Goal: Obtain resource: Obtain resource

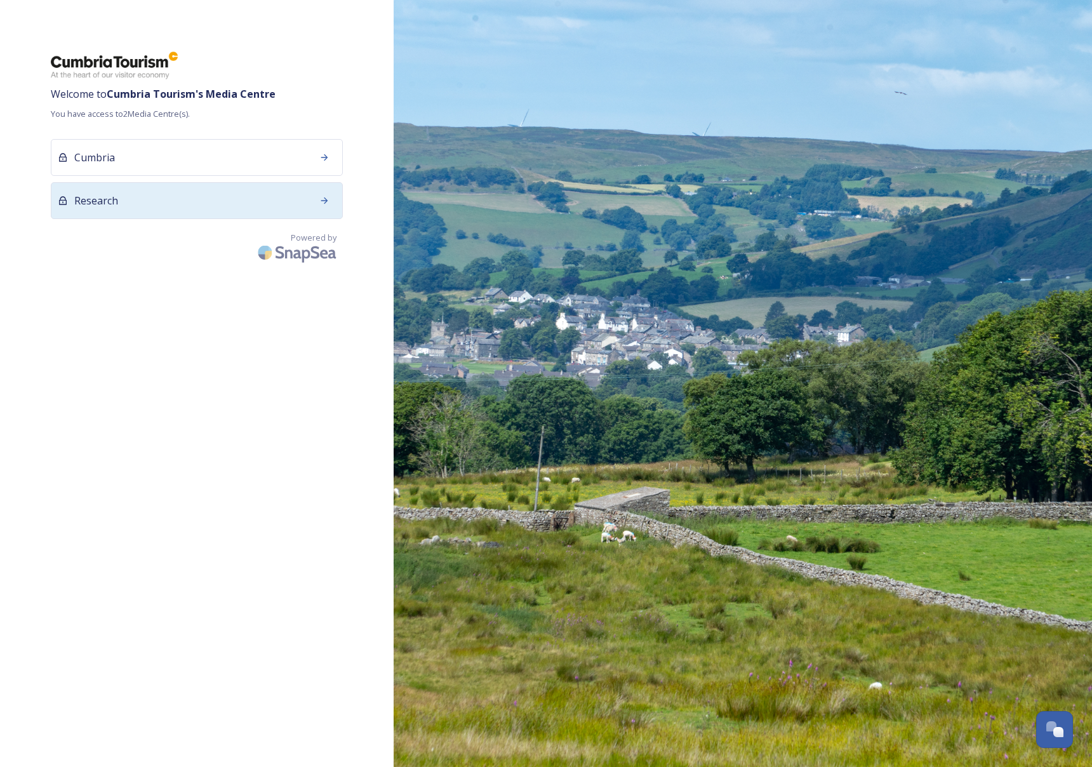
click at [257, 201] on div "Research" at bounding box center [197, 200] width 292 height 37
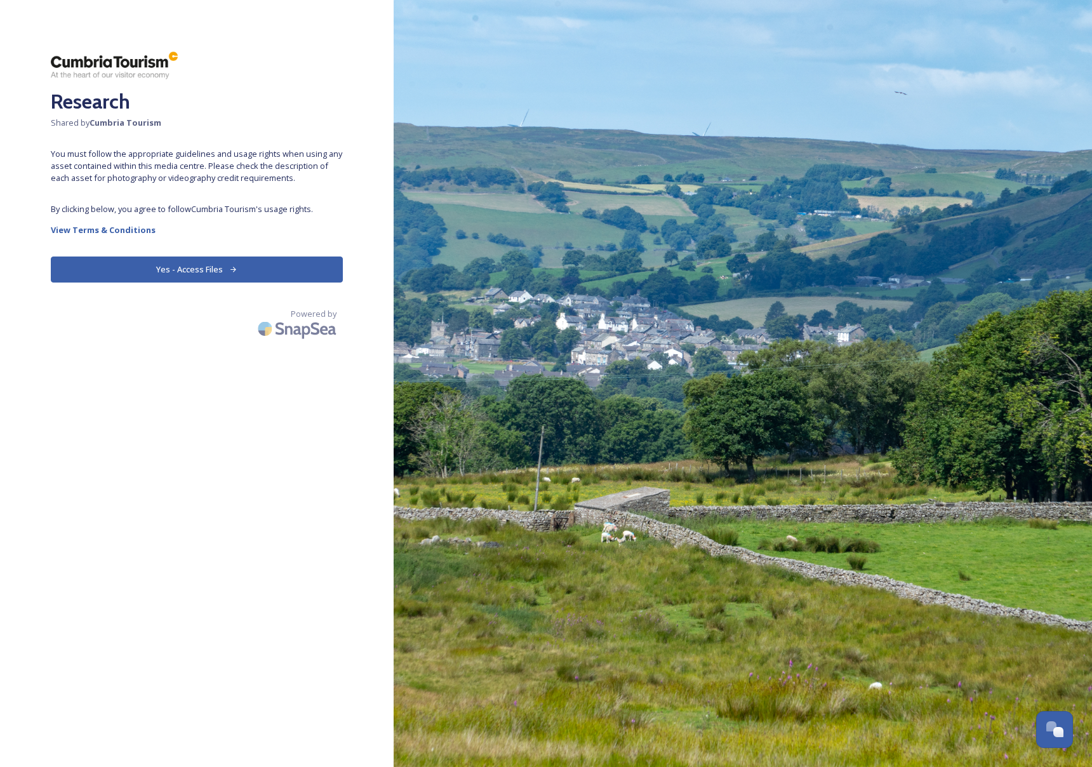
click at [193, 267] on button "Yes - Access Files" at bounding box center [197, 270] width 292 height 26
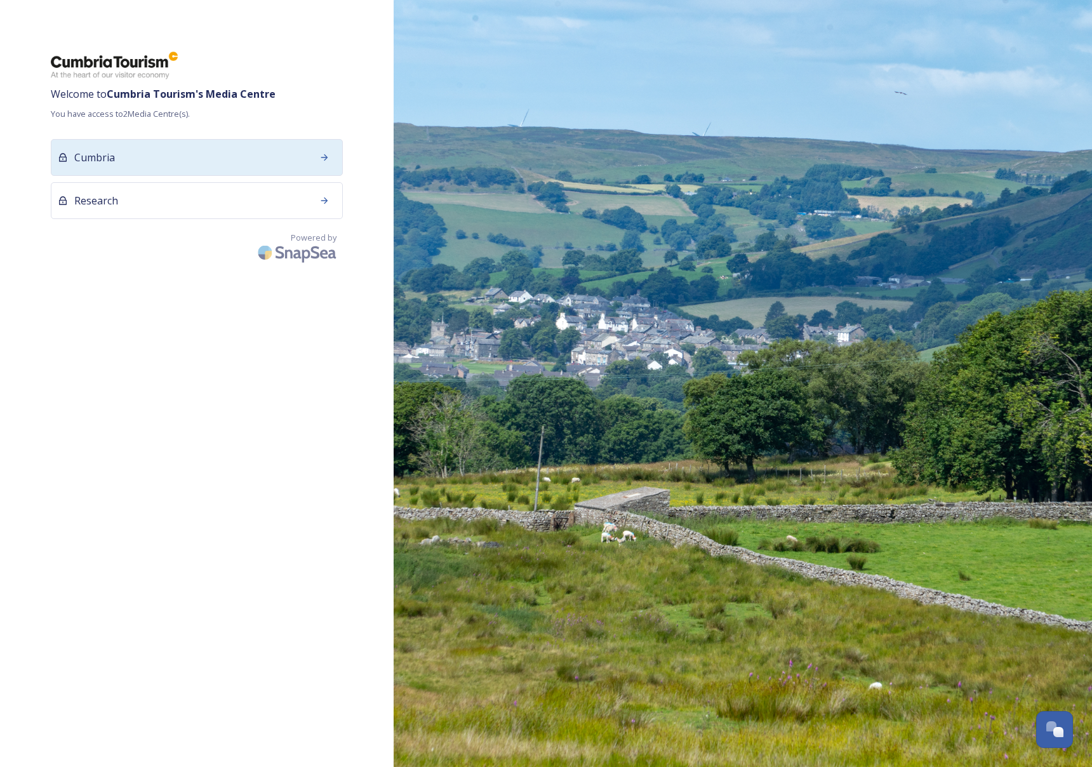
click at [190, 164] on div "Cumbria" at bounding box center [197, 157] width 292 height 37
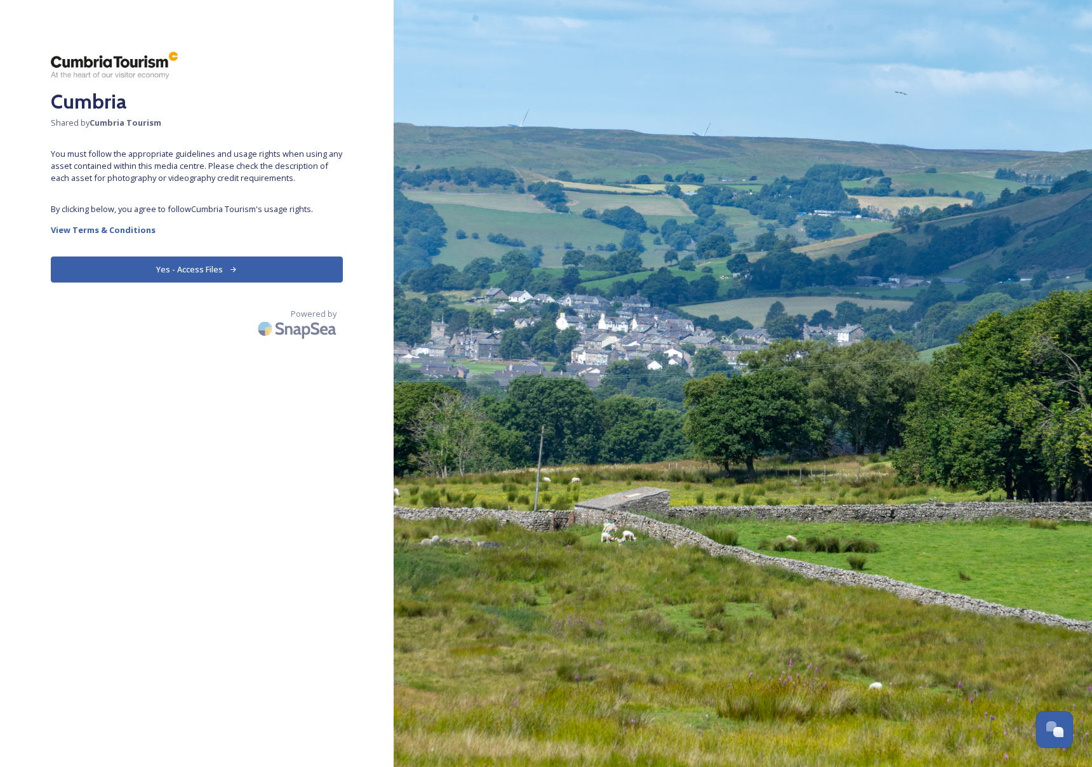
click at [179, 269] on button "Yes - Access Files" at bounding box center [197, 270] width 292 height 26
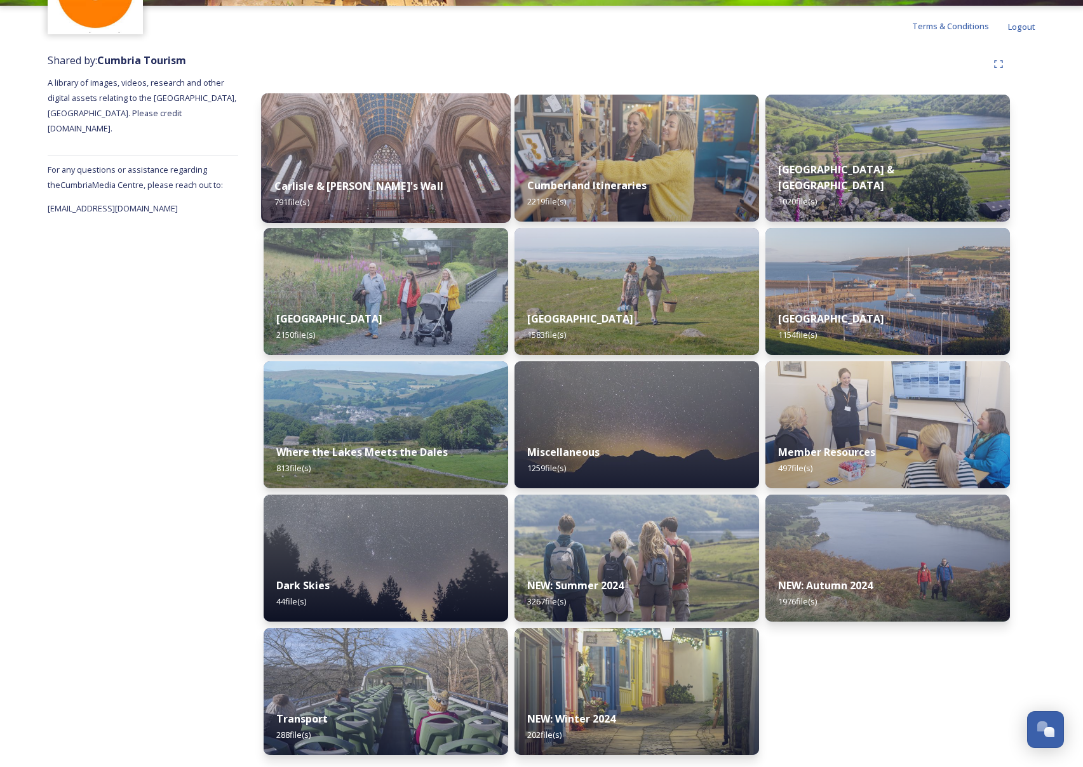
scroll to position [109, 0]
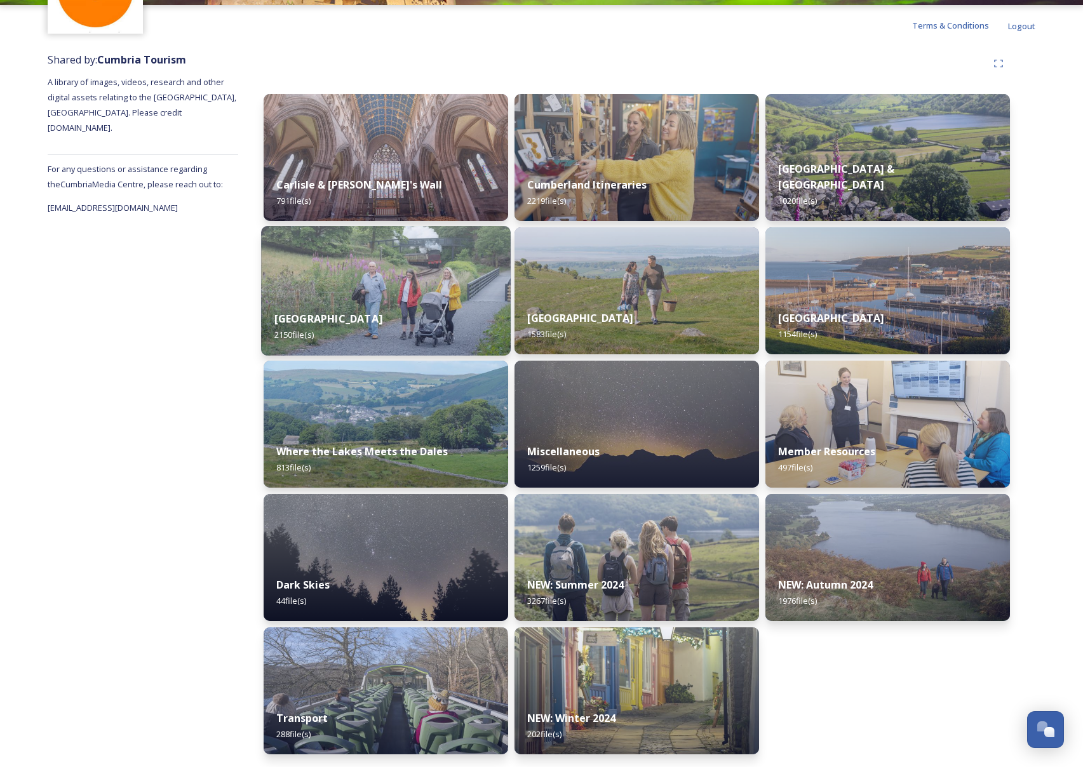
click at [388, 324] on div "[GEOGRAPHIC_DATA] 2150 file(s)" at bounding box center [386, 327] width 250 height 58
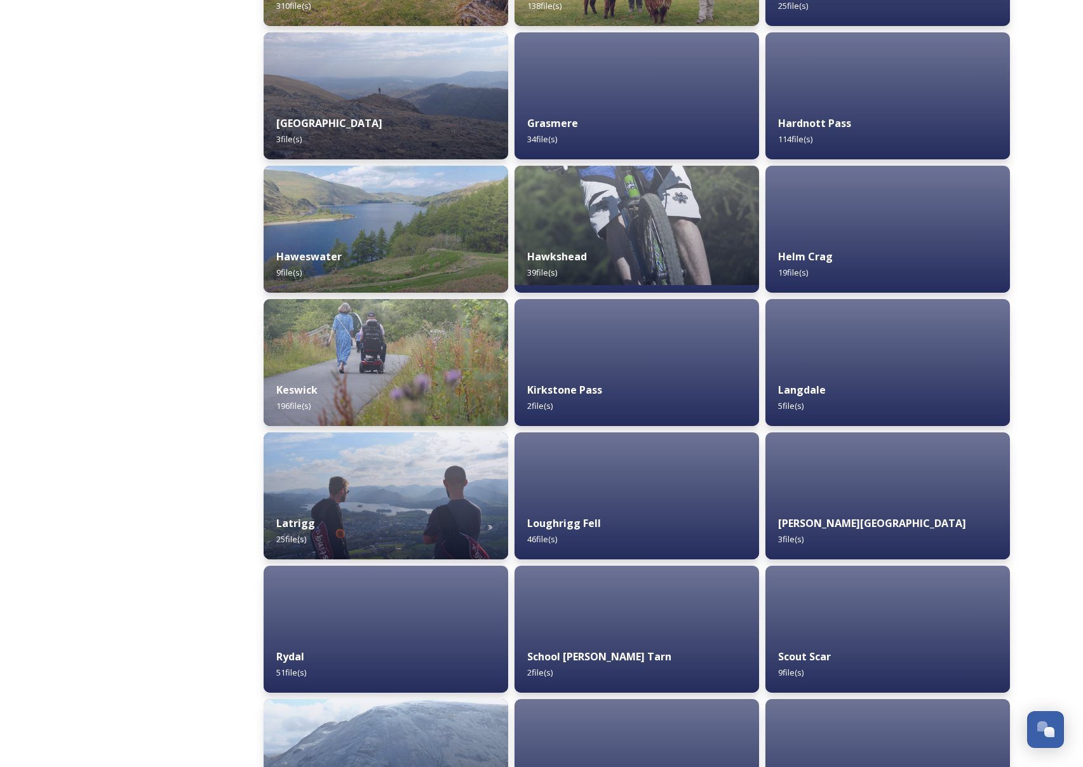
scroll to position [956, 0]
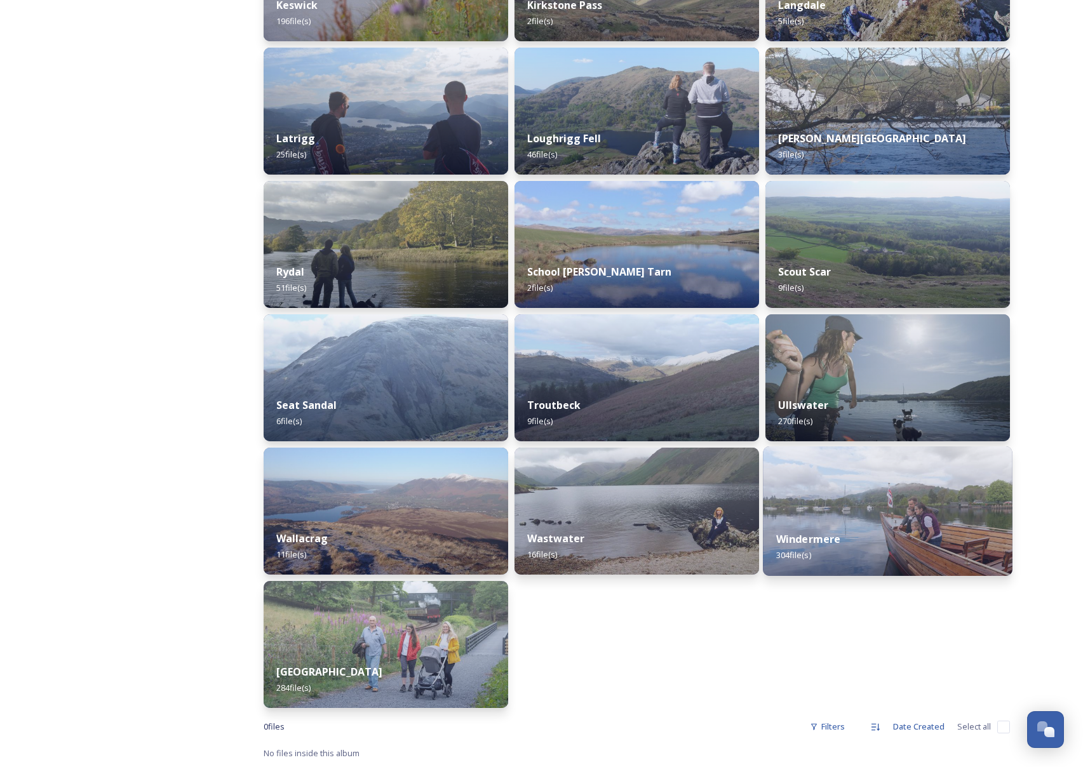
click at [881, 509] on img at bounding box center [888, 511] width 250 height 130
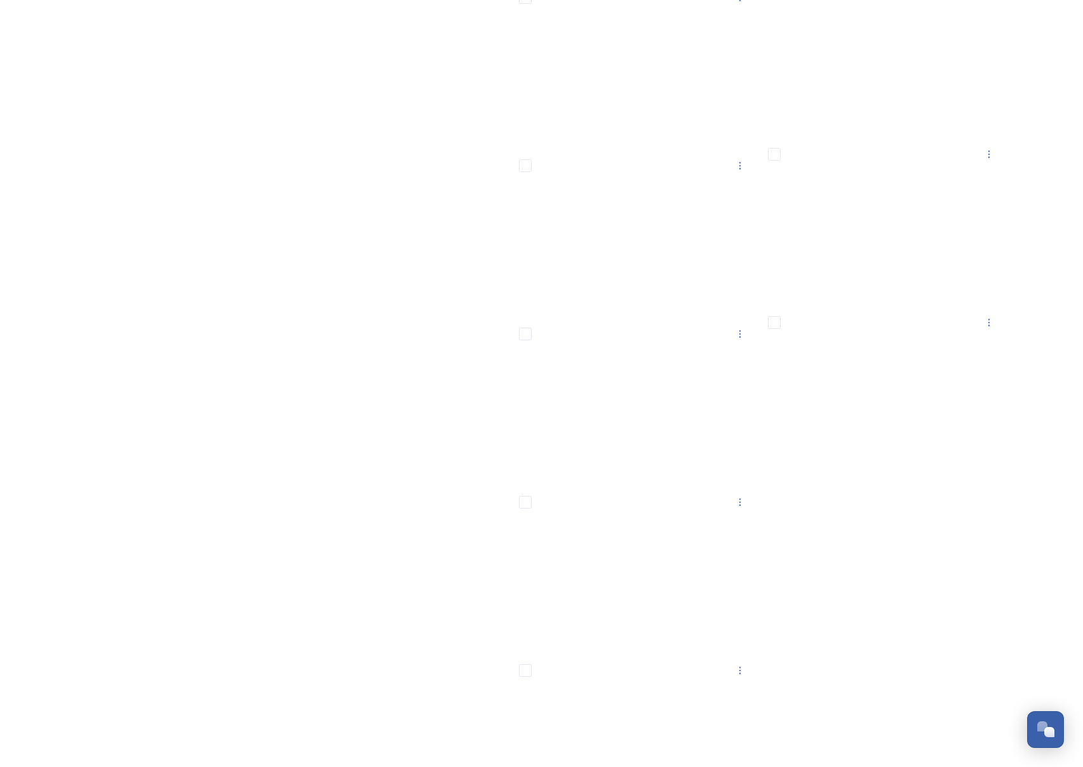
scroll to position [19384, 0]
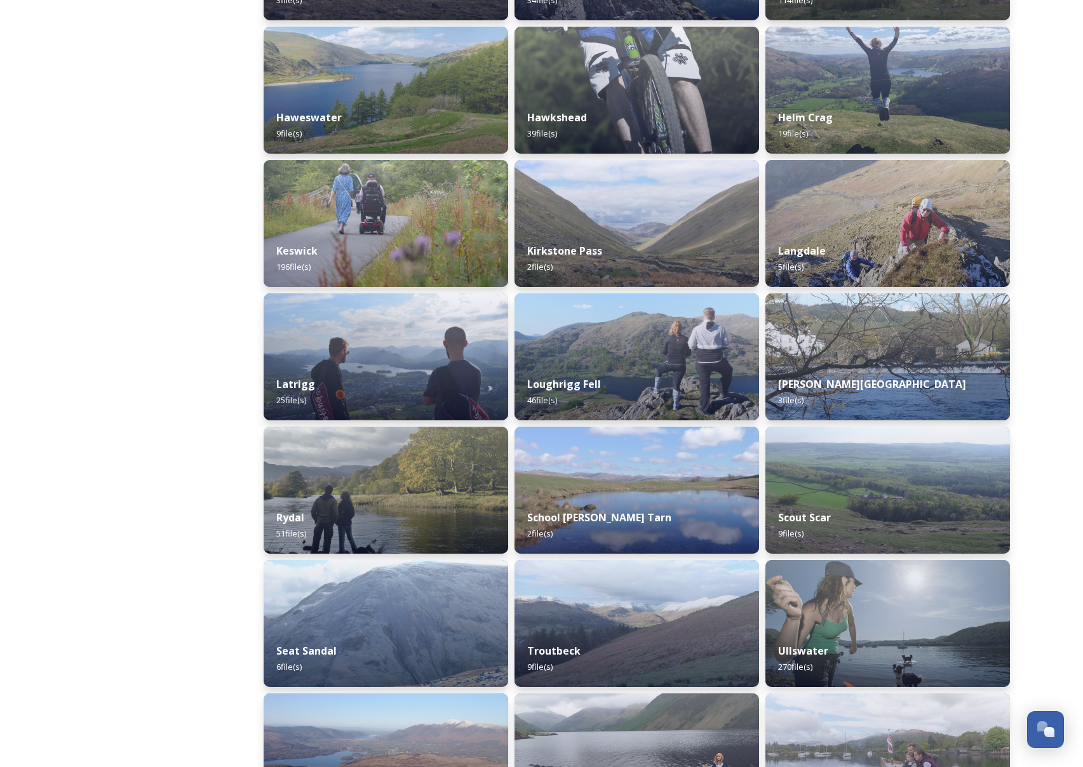
scroll to position [956, 0]
